Goal: Find contact information: Find contact information

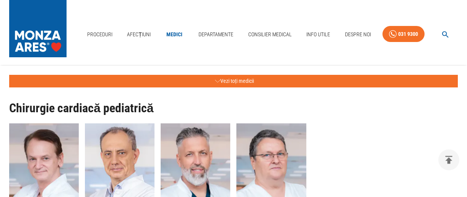
scroll to position [2684, 0]
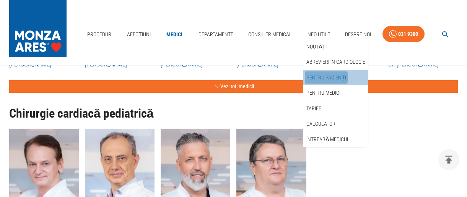
click at [325, 76] on link "Pentru pacienți" at bounding box center [326, 77] width 43 height 13
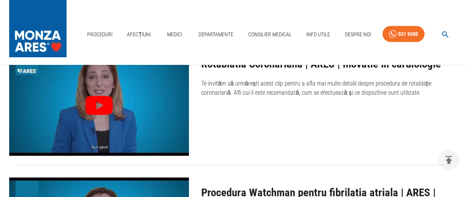
scroll to position [2835, 0]
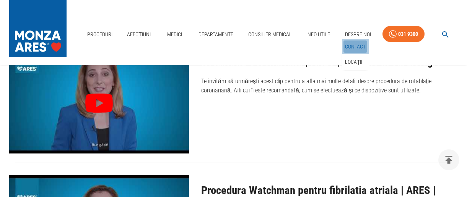
click at [350, 44] on link "Contact" at bounding box center [355, 47] width 24 height 13
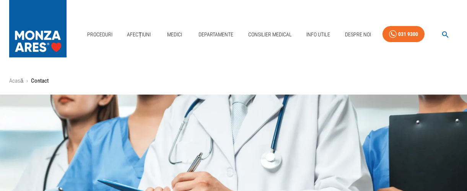
click at [44, 80] on p "Contact" at bounding box center [40, 80] width 18 height 9
click at [35, 81] on p "Contact" at bounding box center [40, 80] width 18 height 9
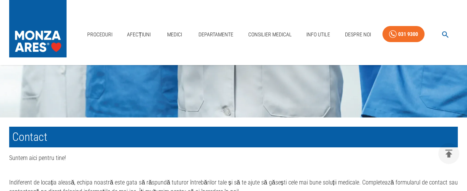
scroll to position [195, 0]
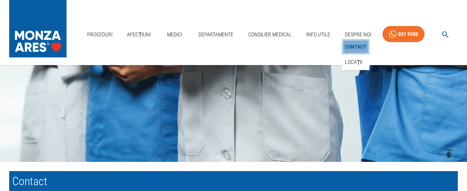
click at [351, 45] on link "Contact" at bounding box center [355, 47] width 24 height 13
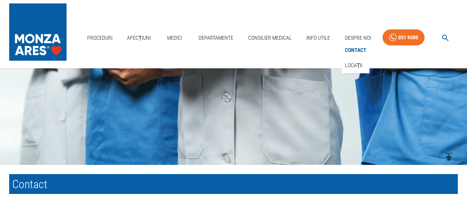
scroll to position [0, 0]
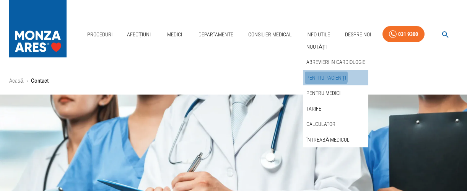
click at [319, 76] on link "Pentru pacienți" at bounding box center [326, 77] width 43 height 13
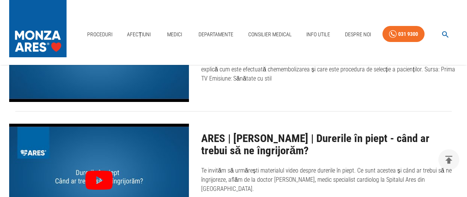
scroll to position [292, 0]
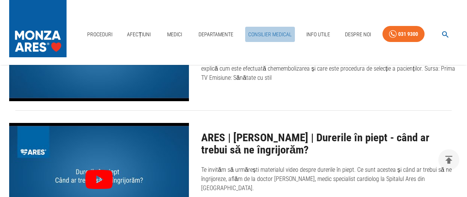
click at [259, 35] on link "Consilier Medical" at bounding box center [270, 35] width 50 height 16
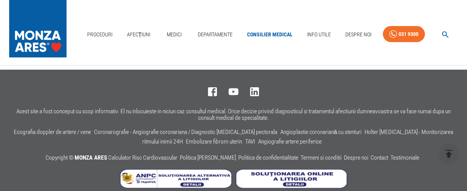
scroll to position [1523, 0]
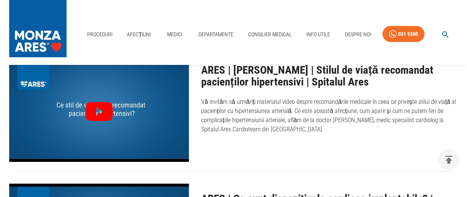
scroll to position [1287, 0]
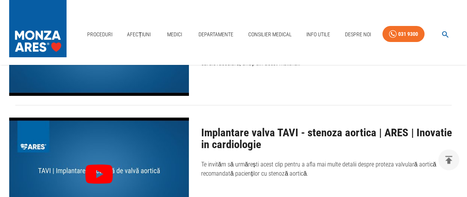
scroll to position [1748, 0]
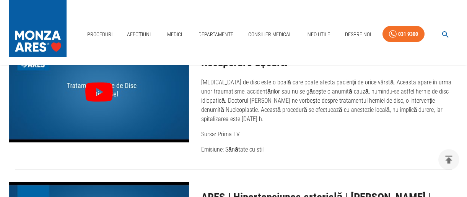
scroll to position [877, 0]
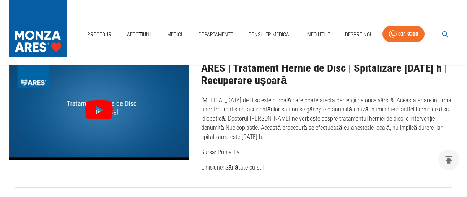
click at [463, 8] on div "Proceduri Afecțiuni Medici Departamente Consilier Medical Info Utile Despre Noi…" at bounding box center [233, 32] width 467 height 65
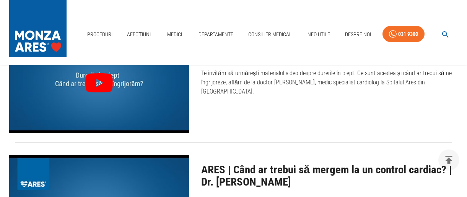
scroll to position [383, 0]
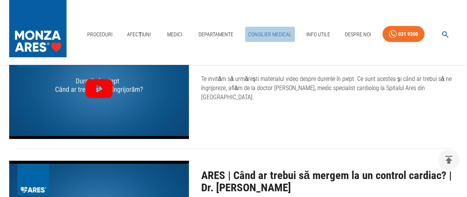
click at [263, 34] on link "Consilier Medical" at bounding box center [270, 35] width 50 height 16
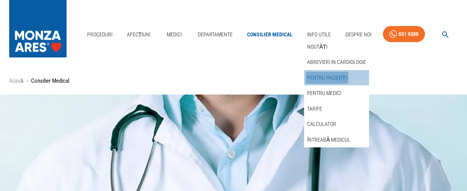
click at [317, 76] on link "Pentru pacienți" at bounding box center [326, 77] width 43 height 13
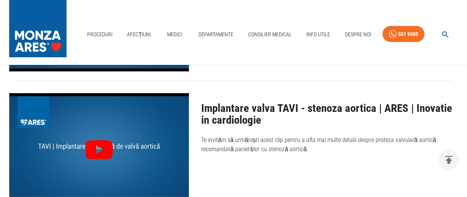
scroll to position [1761, 0]
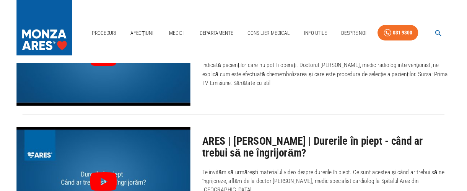
scroll to position [0, 0]
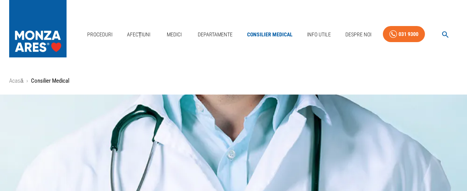
click at [40, 82] on p "Consilier Medical" at bounding box center [50, 80] width 38 height 9
click at [57, 81] on p "Consilier Medical" at bounding box center [50, 80] width 38 height 9
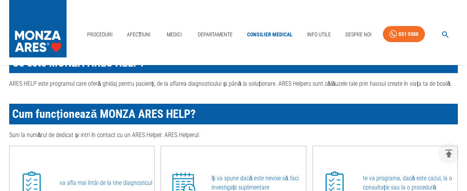
scroll to position [292, 0]
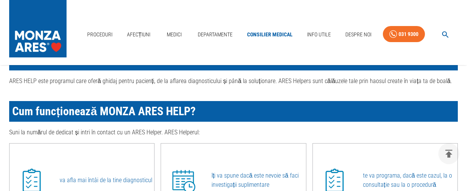
click at [149, 115] on span "Cum funcționează MONZA ARES HELP?" at bounding box center [103, 110] width 183 height 13
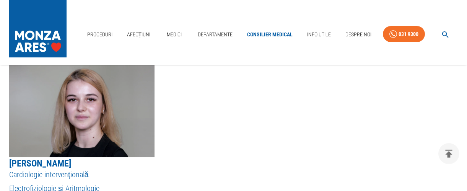
scroll to position [1072, 0]
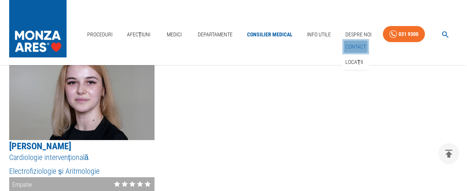
click at [354, 44] on link "Contact" at bounding box center [356, 47] width 24 height 13
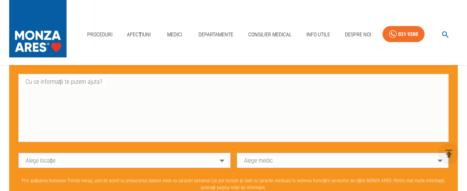
scroll to position [425, 0]
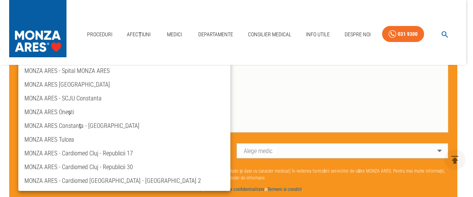
click at [223, 149] on body "Proceduri Afecțiuni Medici Departamente Consilier Medical Info Utile Despre Noi…" at bounding box center [236, 16] width 473 height 883
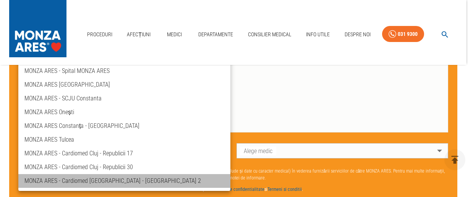
click at [78, 183] on li "MONZA ARES - Cardiomed [GEOGRAPHIC_DATA] - [GEOGRAPHIC_DATA] 2" at bounding box center [124, 181] width 212 height 14
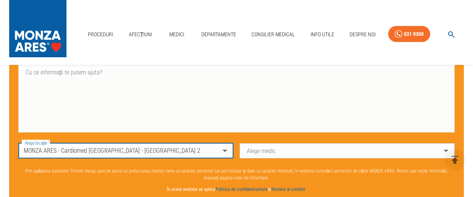
type input "ares-cardiomed-[GEOGRAPHIC_DATA]-[GEOGRAPHIC_DATA]-2"
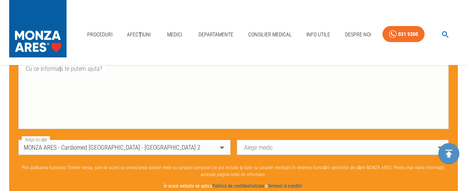
click at [439, 150] on button "delete" at bounding box center [448, 153] width 21 height 21
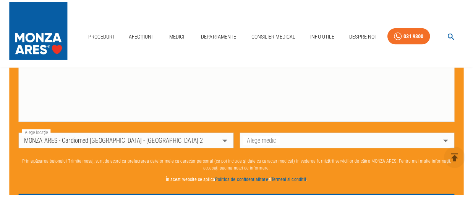
scroll to position [435, 0]
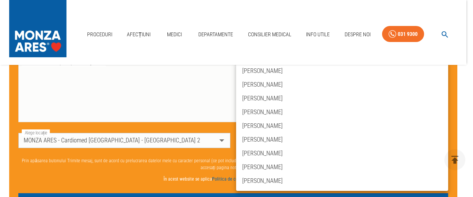
click at [434, 139] on body "Proceduri Afecțiuni Medici Departamente Consilier Medical Info Utile Despre Noi…" at bounding box center [236, 6] width 473 height 883
click at [456, 162] on icon "delete" at bounding box center [455, 160] width 7 height 8
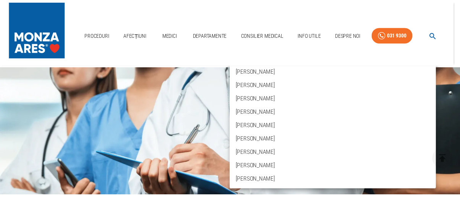
scroll to position [0, 0]
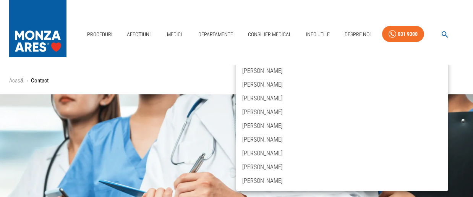
click at [447, 34] on icon "button" at bounding box center [445, 34] width 9 height 9
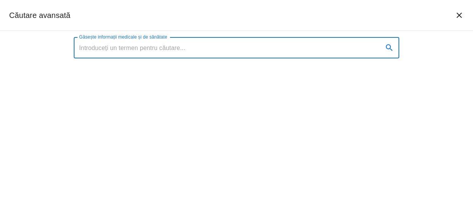
click at [117, 49] on input "Găsește informații medicale și de sănătate" at bounding box center [226, 47] width 304 height 21
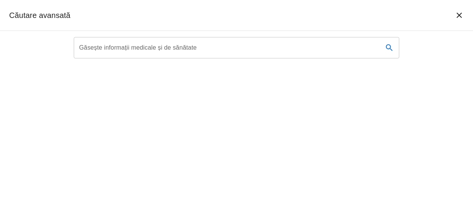
click at [123, 76] on div "Găsește informații medicale și de sănătate Găsește informații medicale și de să…" at bounding box center [236, 114] width 473 height 166
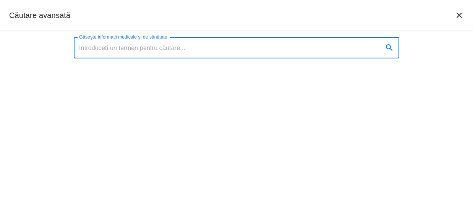
click at [135, 48] on input "Găsește informații medicale și de sănătate" at bounding box center [226, 47] width 304 height 21
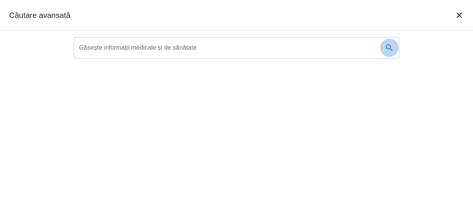
click at [390, 46] on icon "search" at bounding box center [389, 47] width 9 height 9
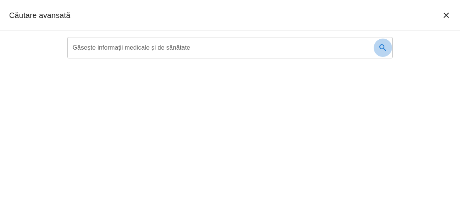
click at [384, 45] on icon "search" at bounding box center [383, 47] width 6 height 6
click at [384, 46] on icon "search" at bounding box center [383, 47] width 6 height 6
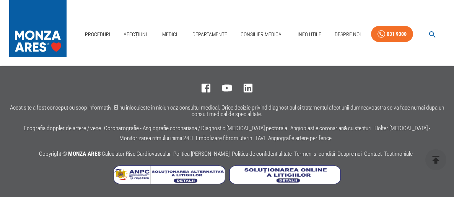
scroll to position [1226, 0]
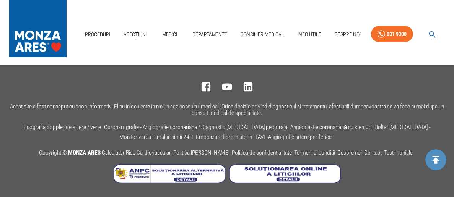
click at [437, 160] on icon "delete" at bounding box center [435, 160] width 7 height 8
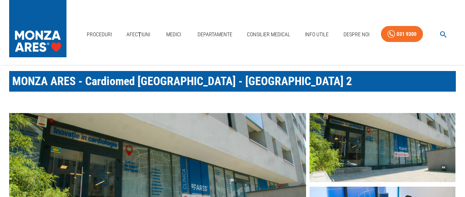
scroll to position [0, 0]
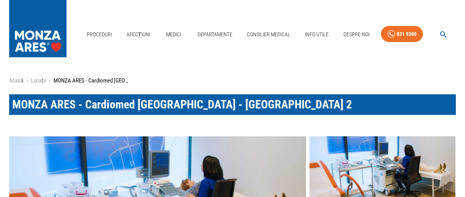
click at [155, 113] on h1 "MONZA ARES - Cardiomed [GEOGRAPHIC_DATA] - [GEOGRAPHIC_DATA] 2" at bounding box center [232, 104] width 447 height 21
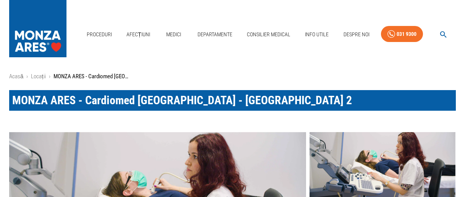
scroll to position [5, 0]
